Goal: Task Accomplishment & Management: Manage account settings

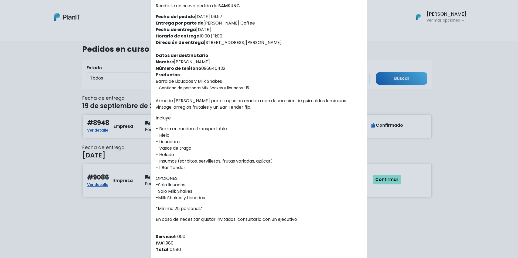
scroll to position [107, 0]
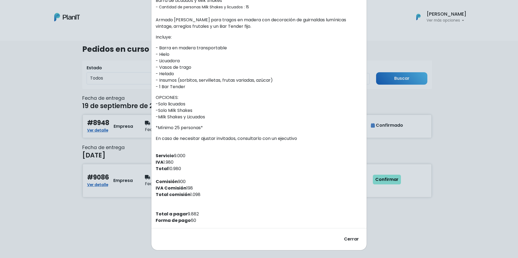
click at [472, 101] on div "Orden #9086 Recibiste un nuevo pedido de: SAMSUNG . Fecha del pedido [DATE] 09:…" at bounding box center [259, 129] width 518 height 258
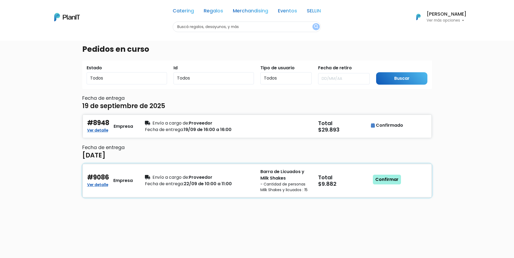
click at [386, 181] on link "Confirmar" at bounding box center [387, 180] width 28 height 10
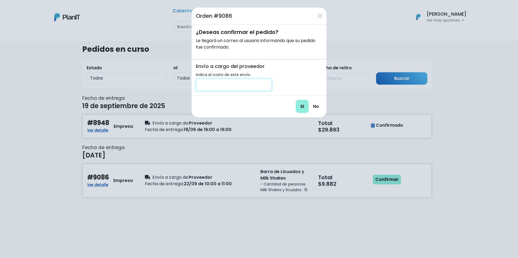
click at [262, 85] on input "number" at bounding box center [234, 85] width 76 height 12
click at [266, 83] on input "201" at bounding box center [234, 85] width 76 height 12
click at [266, 83] on input "202" at bounding box center [234, 85] width 76 height 12
click at [266, 83] on input "203" at bounding box center [234, 85] width 76 height 12
click at [266, 83] on input "204" at bounding box center [234, 85] width 76 height 12
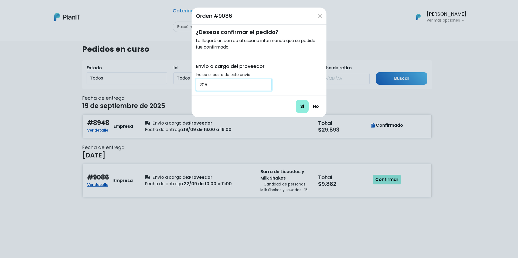
click at [266, 83] on input "205" at bounding box center [234, 85] width 76 height 12
click at [302, 107] on input "Si" at bounding box center [301, 106] width 13 height 13
click at [221, 84] on input "250" at bounding box center [234, 85] width 76 height 12
click at [308, 103] on input "Si" at bounding box center [301, 106] width 13 height 13
drag, startPoint x: 217, startPoint y: 84, endPoint x: 218, endPoint y: 92, distance: 7.3
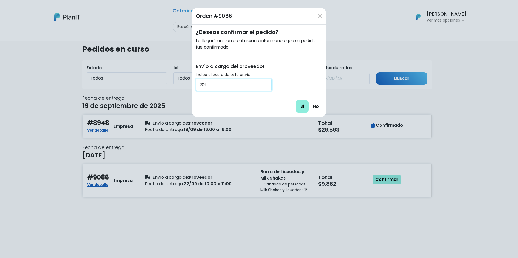
click at [218, 92] on form "Orden #9086 ¿Deseas confirmar el pedido? Le llegará un correo al usuario inform…" at bounding box center [258, 63] width 135 height 110
type input "200"
click at [306, 107] on input "Si" at bounding box center [301, 106] width 13 height 13
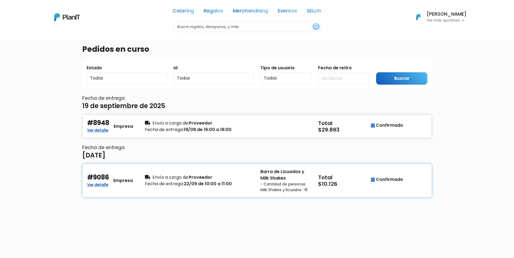
click at [385, 178] on div "Confirmado" at bounding box center [387, 179] width 32 height 6
click at [110, 185] on div "#9086 Ver detalle Empresa" at bounding box center [112, 181] width 51 height 14
click at [103, 181] on h4 "#9086" at bounding box center [98, 178] width 22 height 8
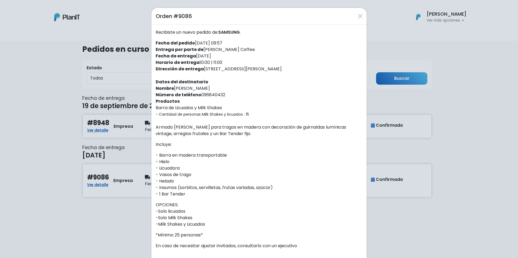
click at [183, 16] on h5 "Orden #9086" at bounding box center [174, 16] width 36 height 8
copy h5 "9086"
